Goal: Task Accomplishment & Management: Manage account settings

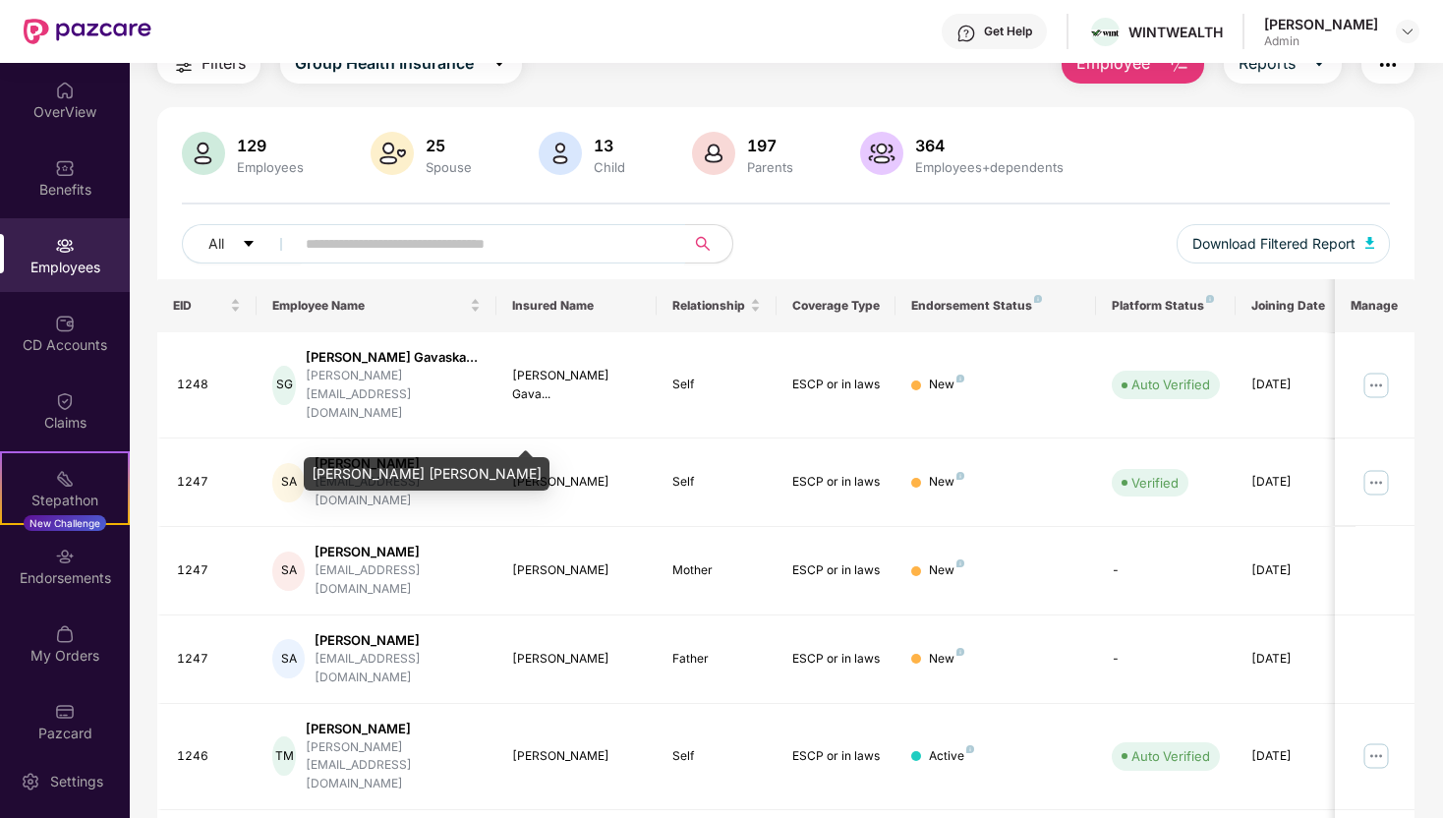
scroll to position [111, 0]
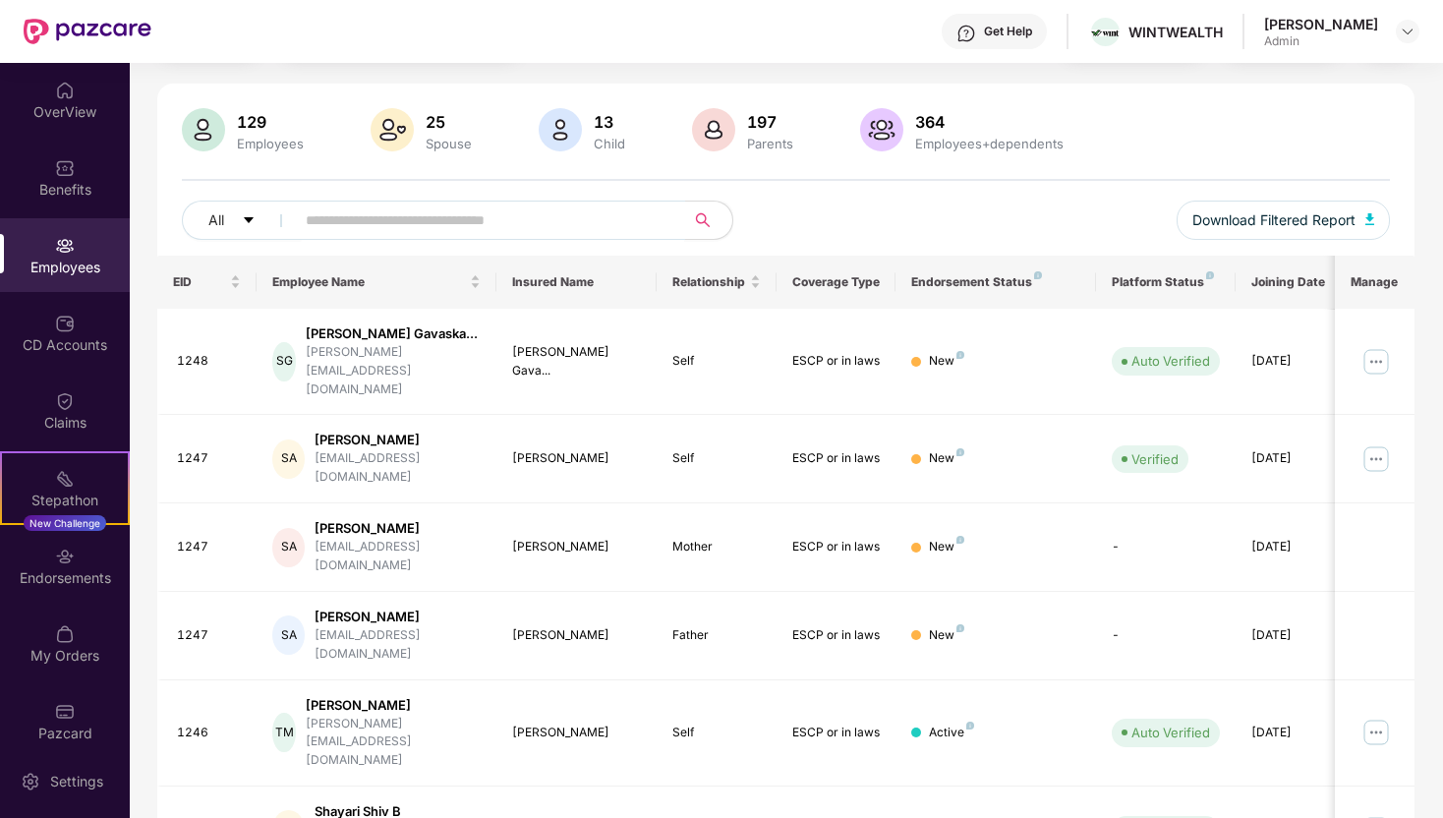
click at [69, 270] on div "Employees" at bounding box center [65, 268] width 130 height 20
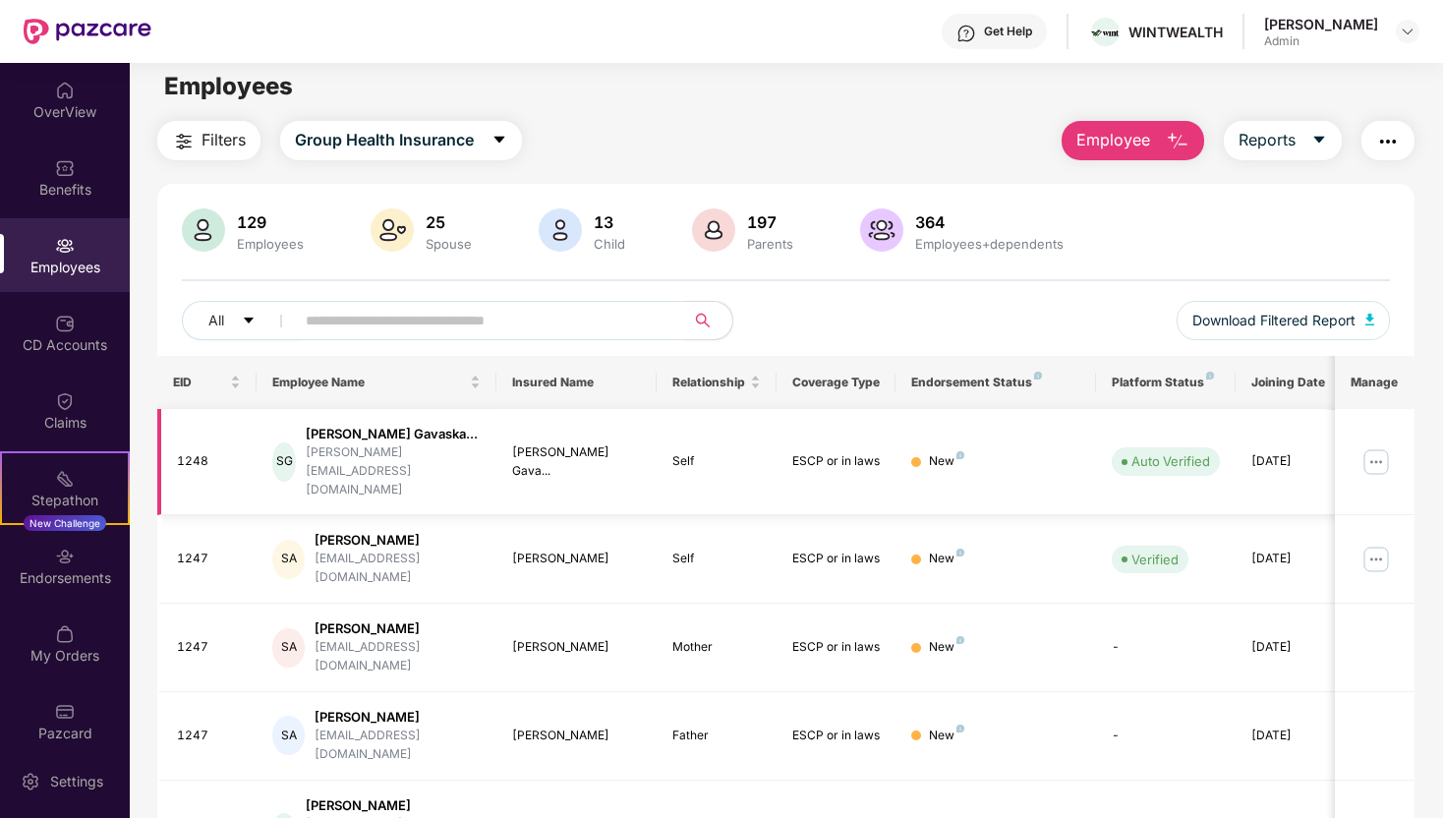
scroll to position [0, 0]
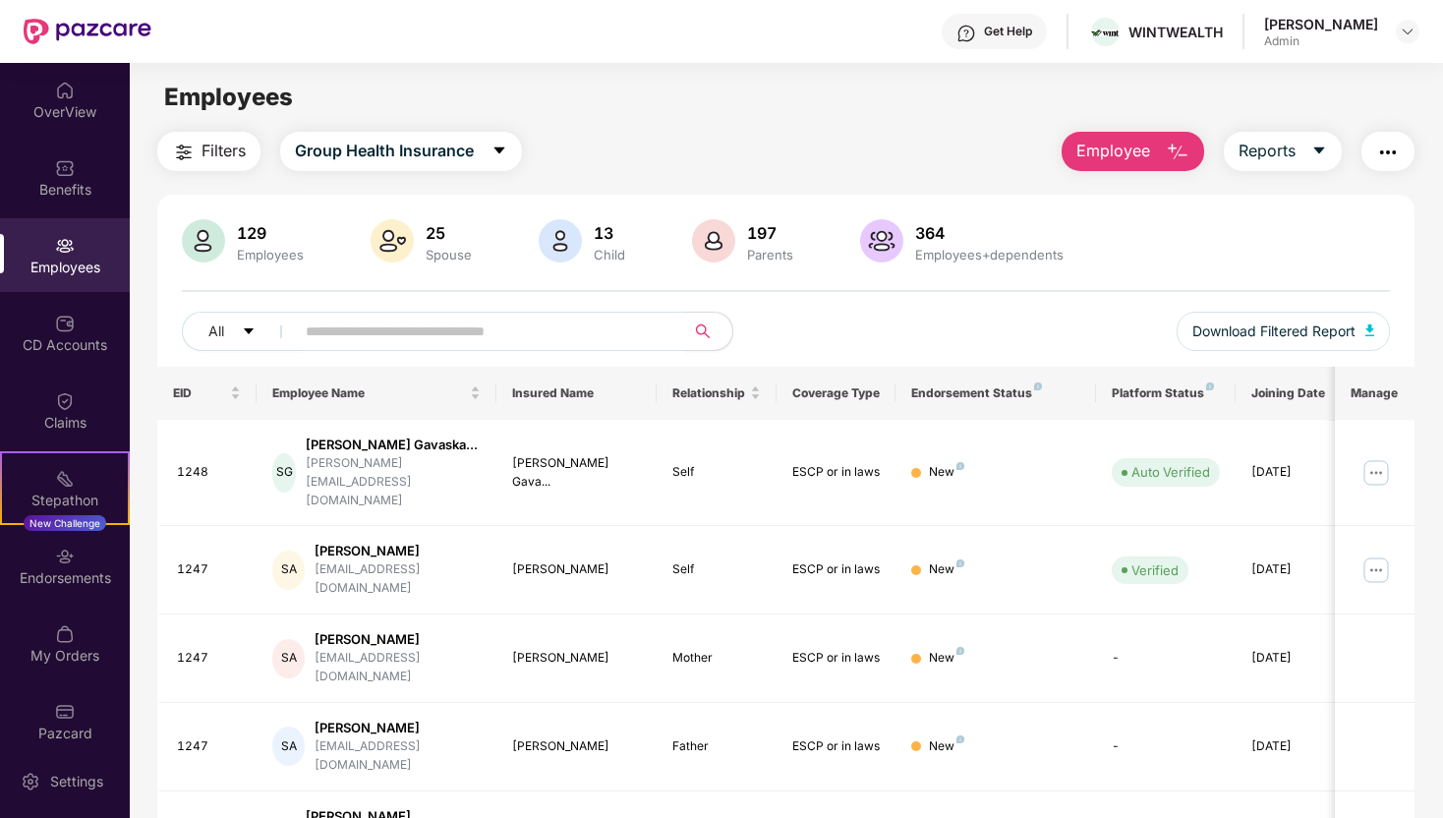
click at [21, 261] on div "Employees" at bounding box center [65, 268] width 130 height 20
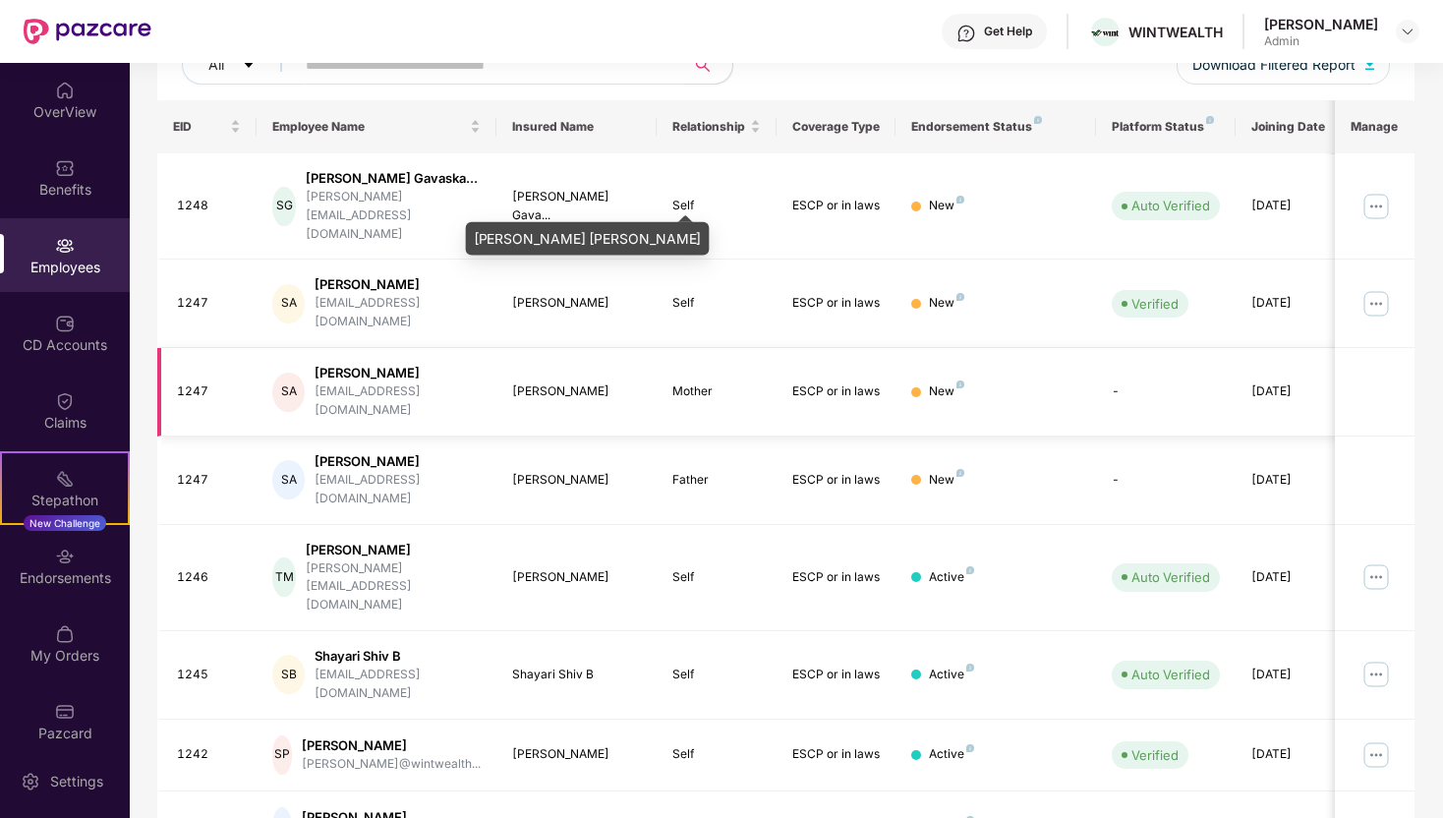
scroll to position [407, 0]
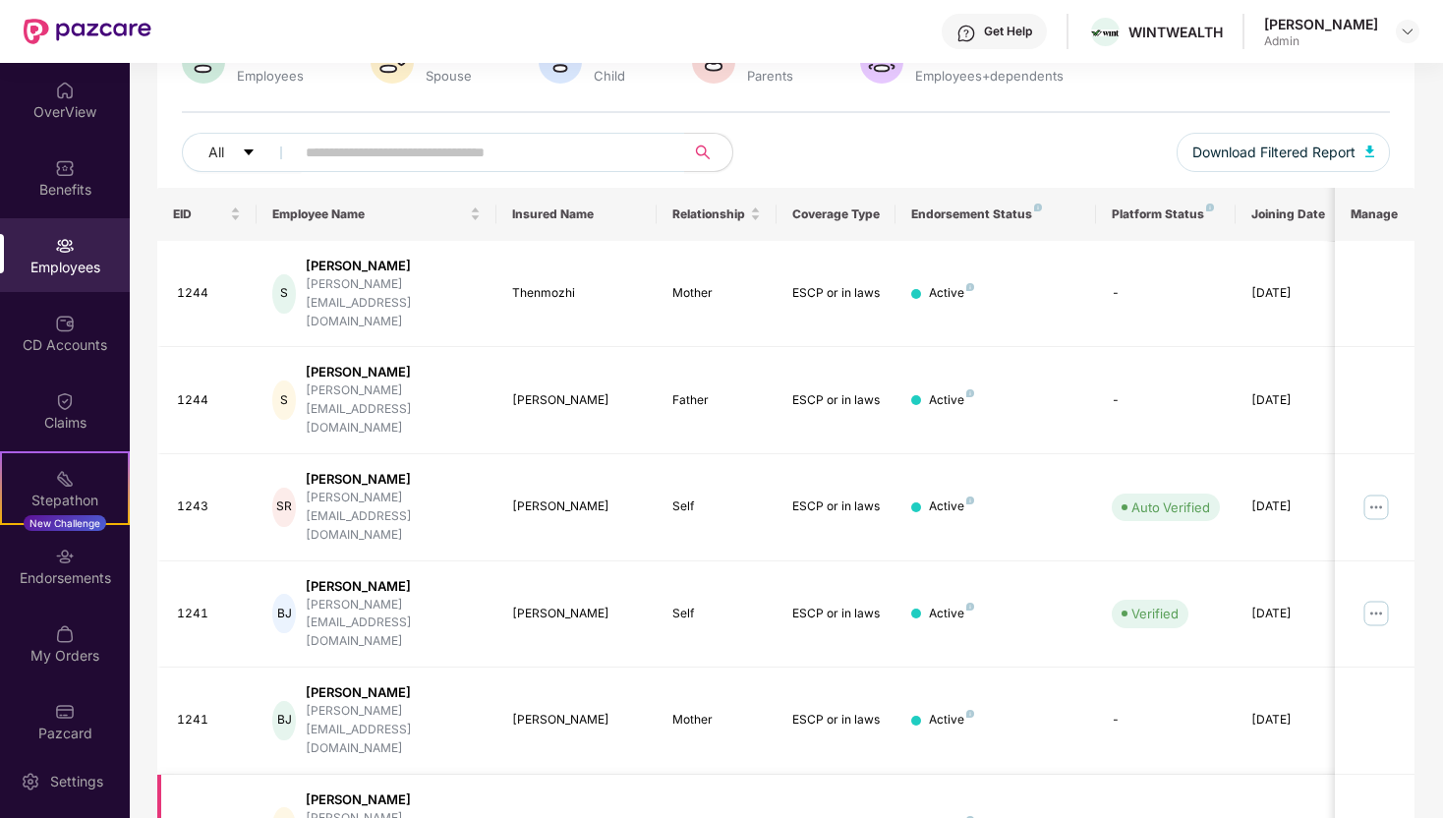
scroll to position [390, 0]
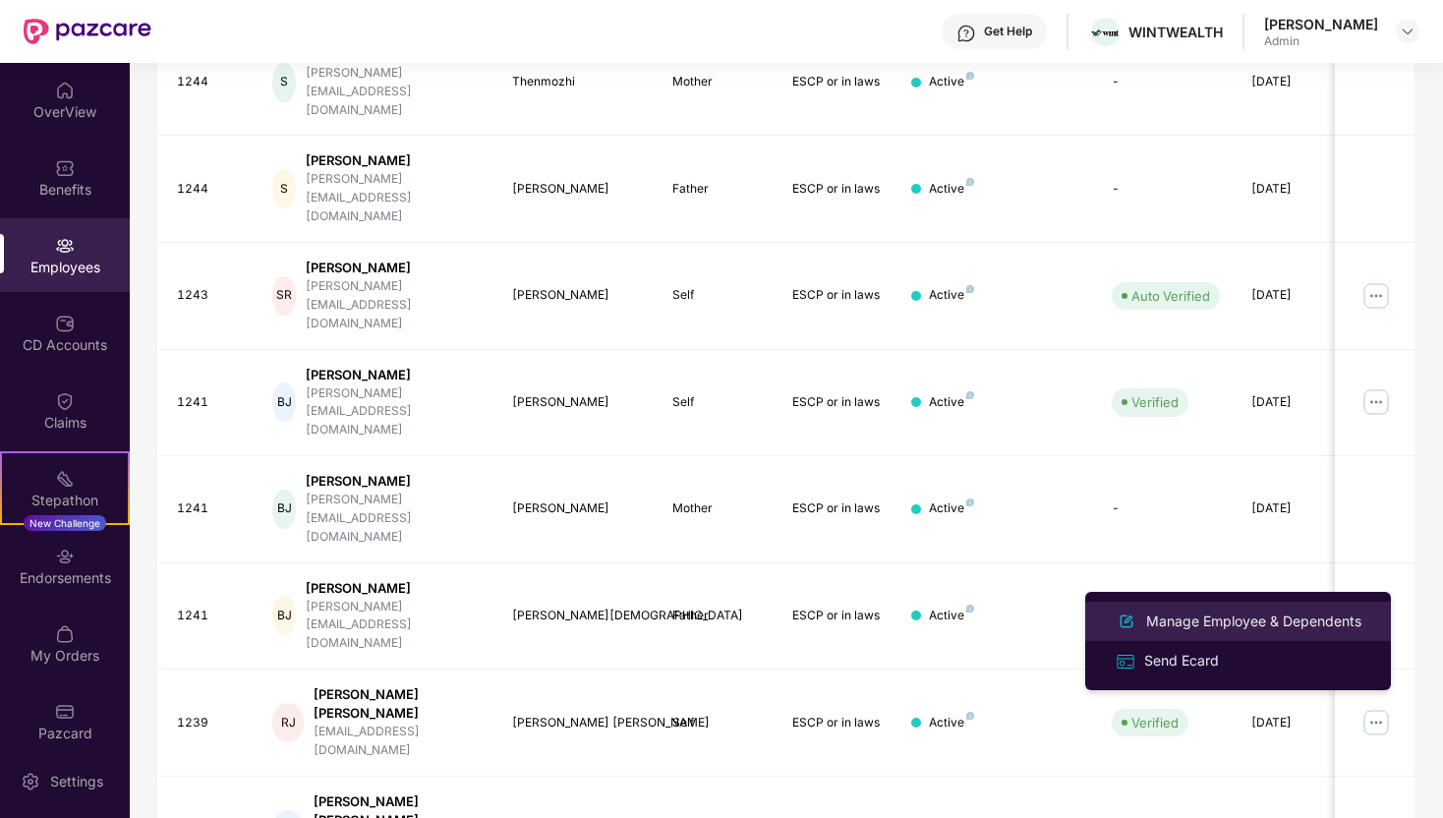
click at [1248, 608] on li "Manage Employee & Dependents" at bounding box center [1239, 621] width 306 height 39
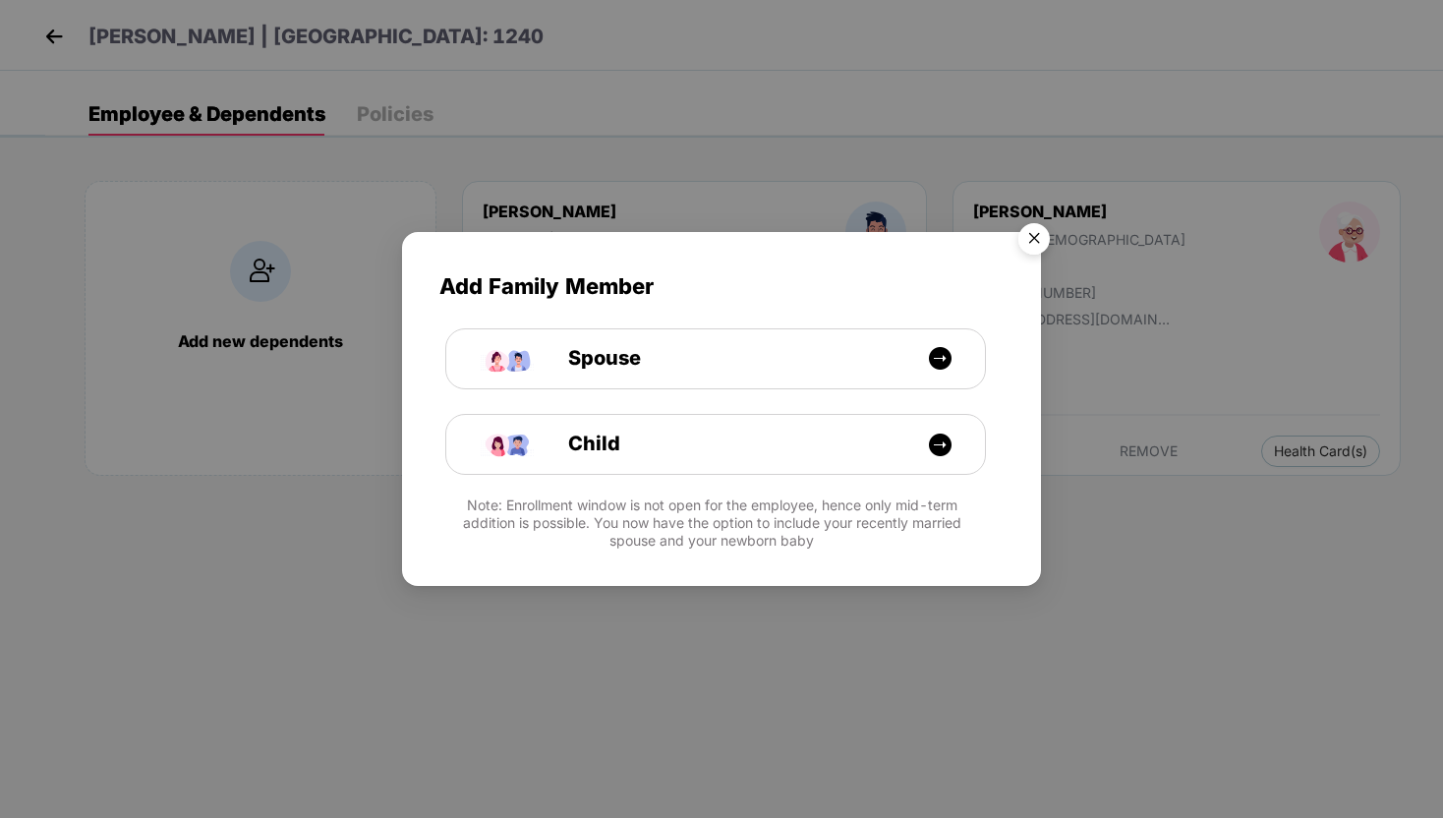
click at [1020, 242] on img "Close" at bounding box center [1034, 241] width 55 height 55
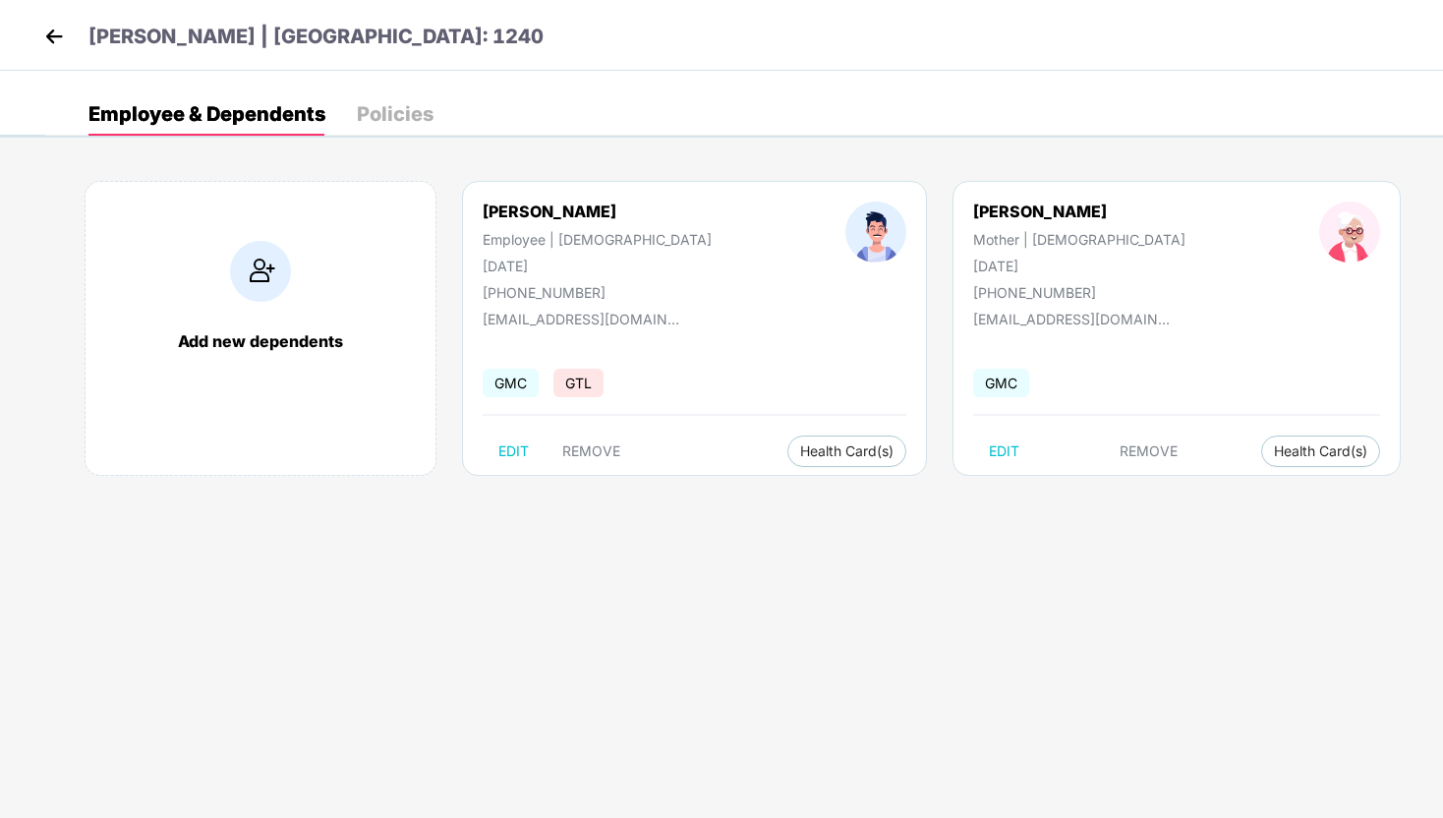
click at [50, 31] on img at bounding box center [53, 36] width 29 height 29
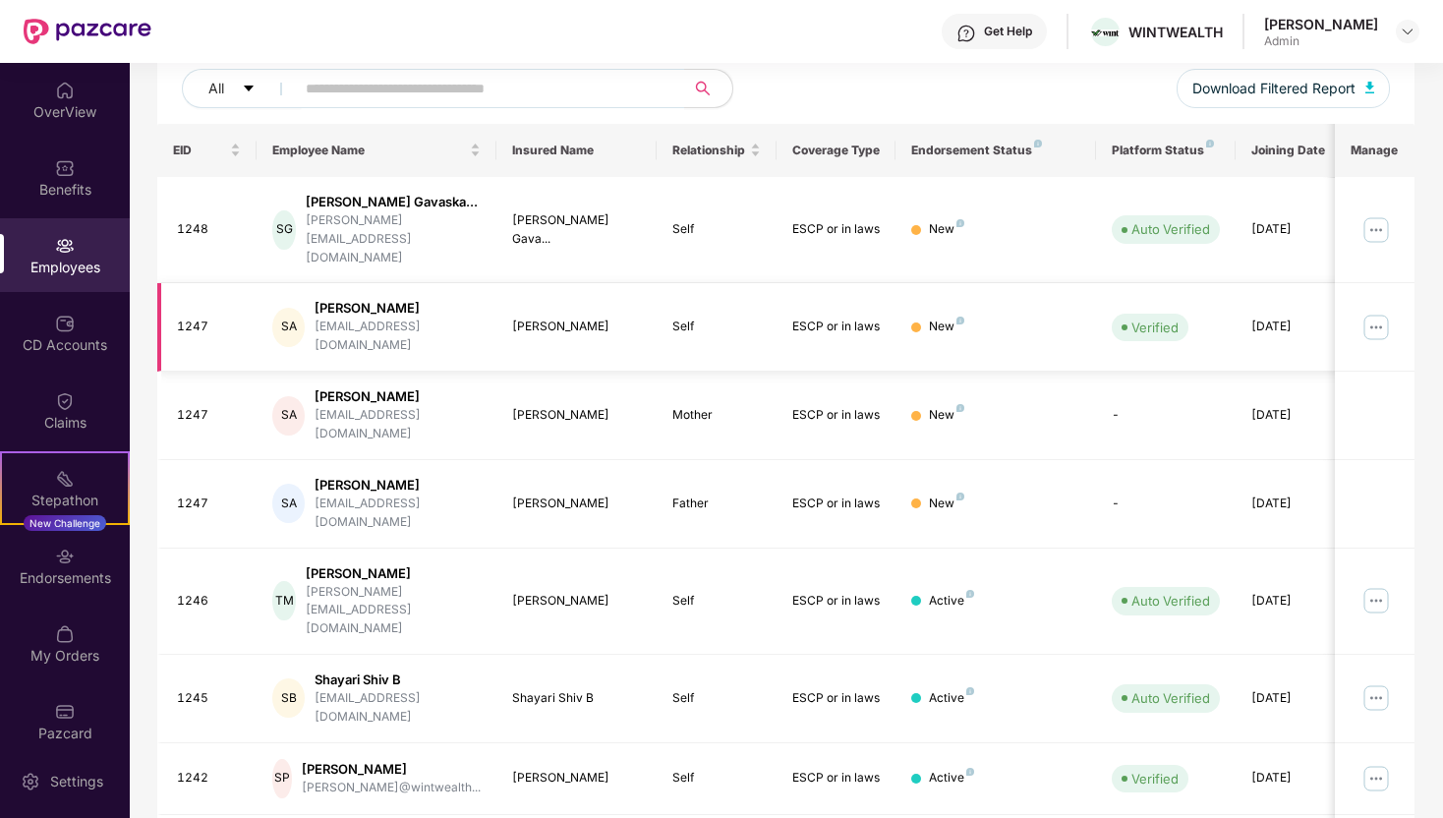
scroll to position [0, 0]
